Goal: Task Accomplishment & Management: Complete application form

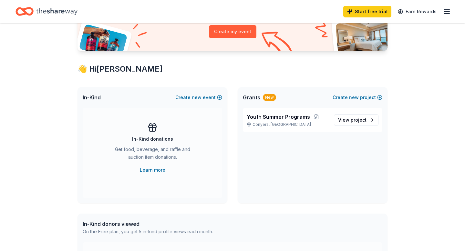
scroll to position [77, 0]
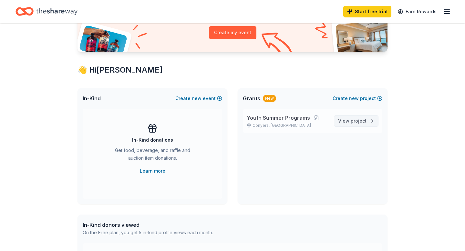
click at [366, 120] on link "View project" at bounding box center [356, 121] width 45 height 12
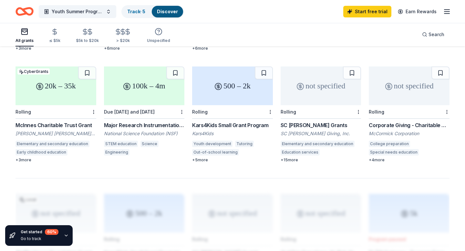
scroll to position [387, 0]
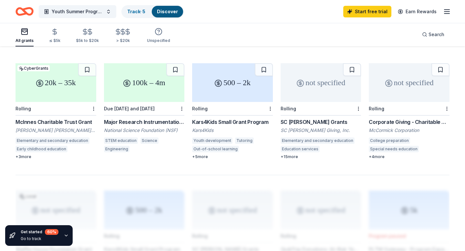
drag, startPoint x: 13, startPoint y: 113, endPoint x: 96, endPoint y: 110, distance: 83.0
click at [96, 110] on div "604 results in Conyers, [GEOGRAPHIC_DATA] not specified Local Rolling Goizueta …" at bounding box center [232, 47] width 465 height 774
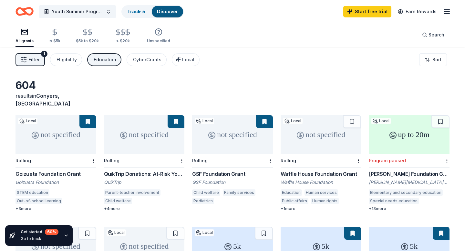
scroll to position [0, 0]
drag, startPoint x: 93, startPoint y: 116, endPoint x: 269, endPoint y: 0, distance: 210.7
click at [102, 11] on span "Youth Summer Programs" at bounding box center [78, 12] width 52 height 8
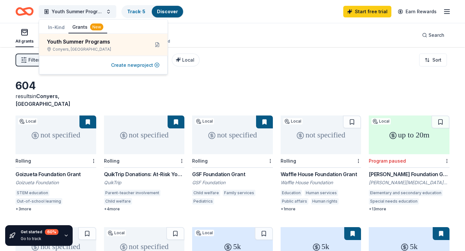
click at [133, 67] on button "Create new project" at bounding box center [135, 65] width 48 height 8
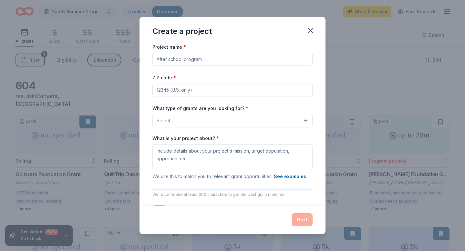
click at [199, 60] on input "Project name *" at bounding box center [232, 59] width 160 height 13
type input "Tutoring"
click at [193, 90] on input "ZIP code *" at bounding box center [232, 90] width 160 height 13
type input "30016"
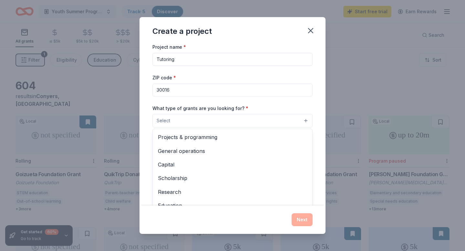
click at [195, 121] on button "Select" at bounding box center [232, 121] width 160 height 14
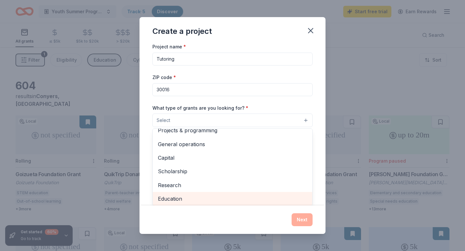
click at [176, 205] on div "Education" at bounding box center [233, 199] width 160 height 14
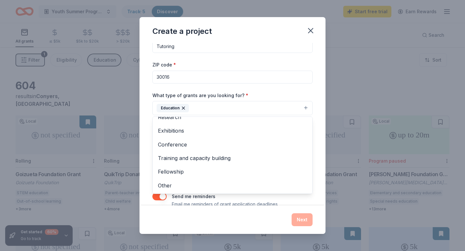
scroll to position [26, 0]
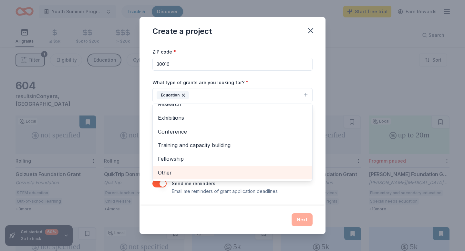
click at [172, 172] on span "Other" at bounding box center [232, 173] width 149 height 8
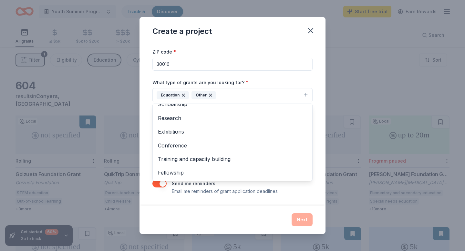
click at [324, 139] on div "Project name * Tutoring ZIP code * 30016 What type of grants are you looking fo…" at bounding box center [232, 124] width 186 height 162
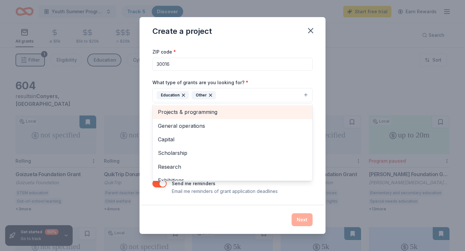
click at [315, 157] on div "Project name * Tutoring ZIP code * 30016 What type of grants are you looking fo…" at bounding box center [232, 124] width 186 height 162
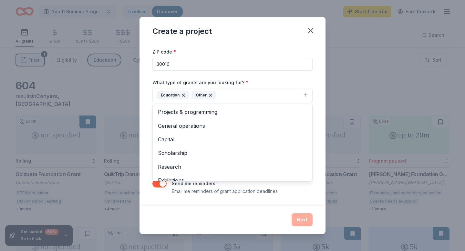
scroll to position [47, 0]
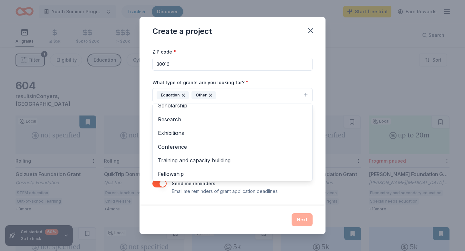
click at [328, 80] on div "Create a project Project name * Tutoring ZIP code * 30016 What type of grants a…" at bounding box center [232, 125] width 465 height 251
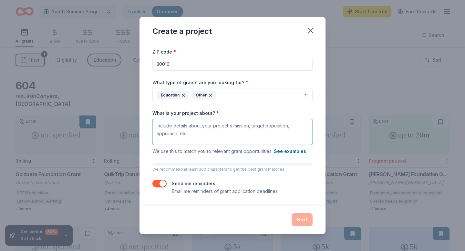
click at [255, 125] on textarea "What is your project about? *" at bounding box center [232, 132] width 160 height 26
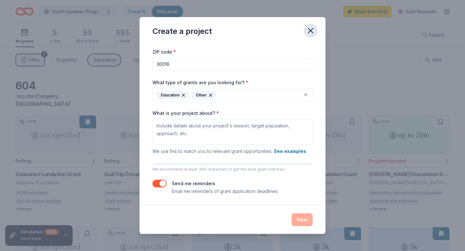
click at [311, 33] on icon "button" at bounding box center [310, 30] width 9 height 9
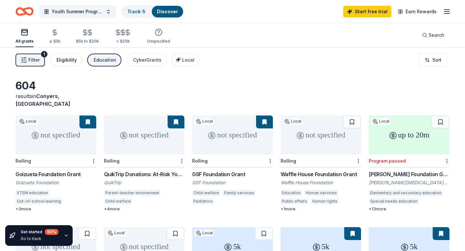
click at [63, 64] on div "Eligibility" at bounding box center [67, 60] width 20 height 8
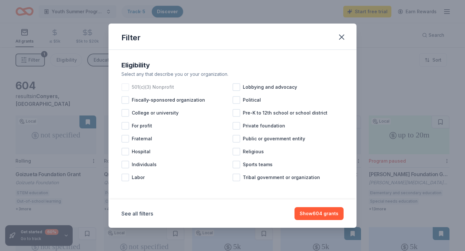
click at [129, 88] on div at bounding box center [125, 87] width 8 height 8
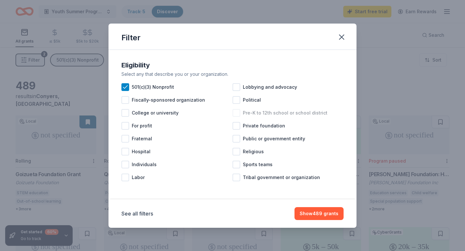
click at [235, 113] on div at bounding box center [236, 113] width 8 height 8
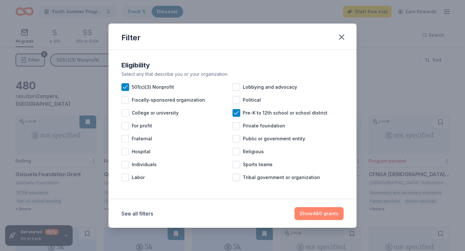
click at [306, 217] on button "Show 480 grants" at bounding box center [318, 213] width 49 height 13
